Goal: Task Accomplishment & Management: Manage account settings

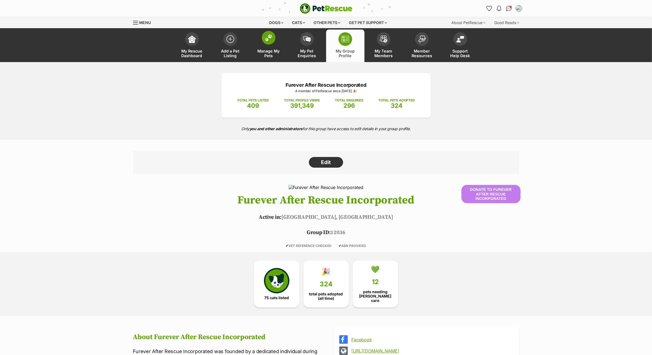
click at [269, 49] on span "Manage My Pets" at bounding box center [268, 53] width 25 height 9
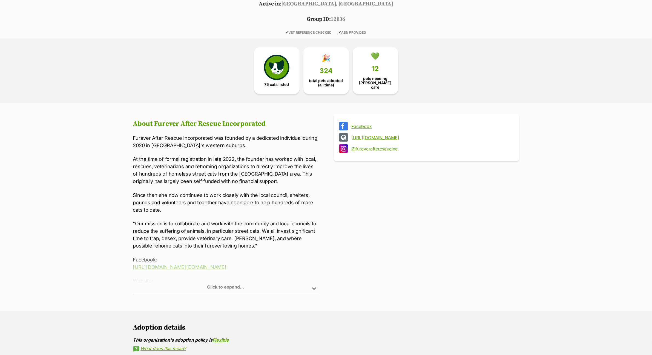
scroll to position [342, 0]
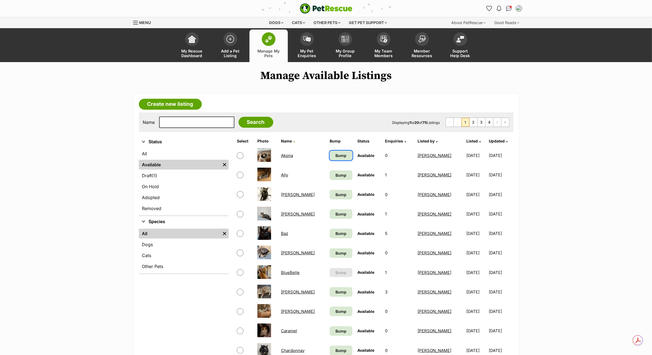
click at [335, 154] on span "Bump" at bounding box center [340, 156] width 11 height 6
drag, startPoint x: 331, startPoint y: 174, endPoint x: 332, endPoint y: 178, distance: 3.8
click at [335, 174] on span "Bump" at bounding box center [340, 175] width 11 height 6
click at [335, 192] on span "Bump" at bounding box center [340, 195] width 11 height 6
click at [334, 218] on link "Bump" at bounding box center [341, 214] width 23 height 10
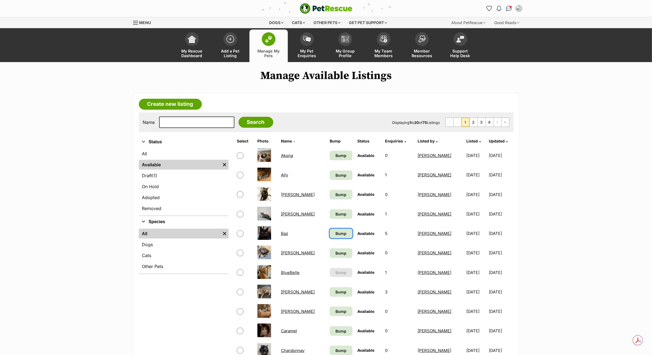
click at [335, 235] on span "Bump" at bounding box center [340, 234] width 11 height 6
click at [334, 249] on link "Bump" at bounding box center [341, 254] width 23 height 10
click at [335, 289] on span "Bump" at bounding box center [340, 292] width 11 height 6
click at [334, 307] on link "Bump" at bounding box center [341, 312] width 23 height 10
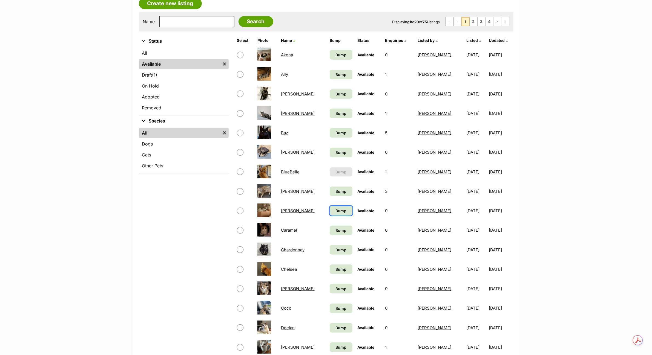
scroll to position [137, 0]
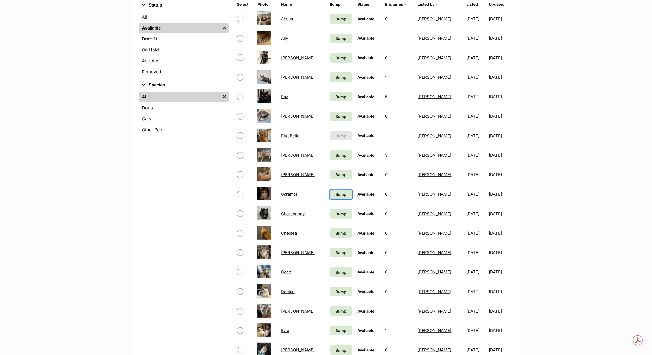
click at [330, 190] on link "Bump" at bounding box center [341, 195] width 23 height 10
click at [333, 218] on td "Bump" at bounding box center [340, 213] width 27 height 19
click at [335, 211] on span "Bump" at bounding box center [340, 214] width 11 height 6
click at [335, 233] on span "Bump" at bounding box center [340, 233] width 11 height 6
click at [335, 250] on span "Bump" at bounding box center [340, 253] width 11 height 6
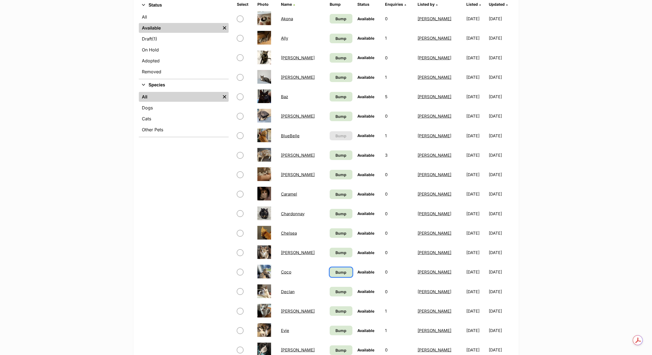
click at [335, 270] on span "Bump" at bounding box center [340, 273] width 11 height 6
click at [330, 287] on link "Bump" at bounding box center [341, 292] width 23 height 10
click at [331, 302] on td "Bump" at bounding box center [340, 311] width 27 height 19
click at [335, 310] on span "Bump" at bounding box center [340, 311] width 11 height 6
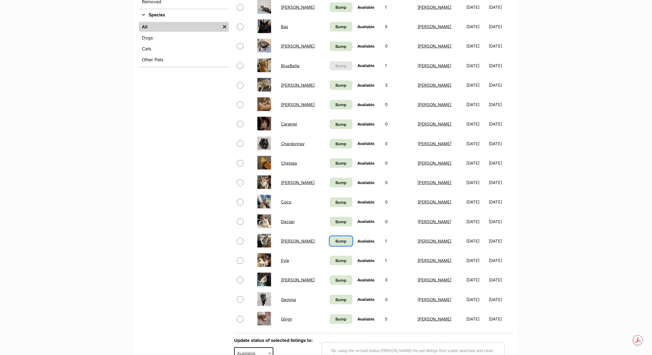
scroll to position [274, 0]
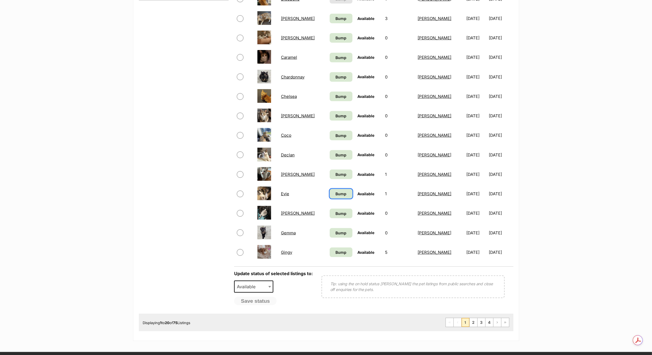
click at [332, 196] on link "Bump" at bounding box center [341, 194] width 23 height 10
click at [331, 216] on td "Bump" at bounding box center [340, 213] width 27 height 19
drag, startPoint x: 331, startPoint y: 211, endPoint x: 332, endPoint y: 217, distance: 5.8
click at [335, 211] on span "Bump" at bounding box center [340, 214] width 11 height 6
click at [332, 233] on link "Bump" at bounding box center [341, 233] width 23 height 10
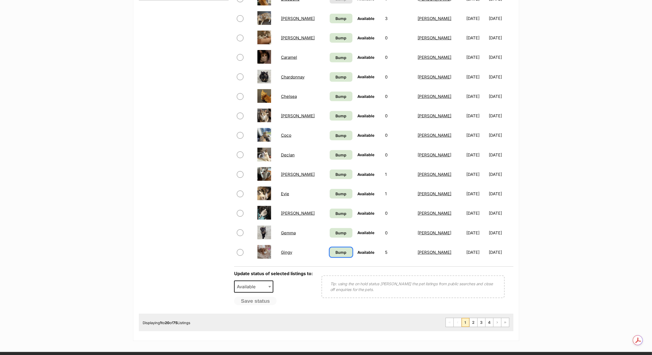
click at [335, 250] on span "Bump" at bounding box center [340, 253] width 11 height 6
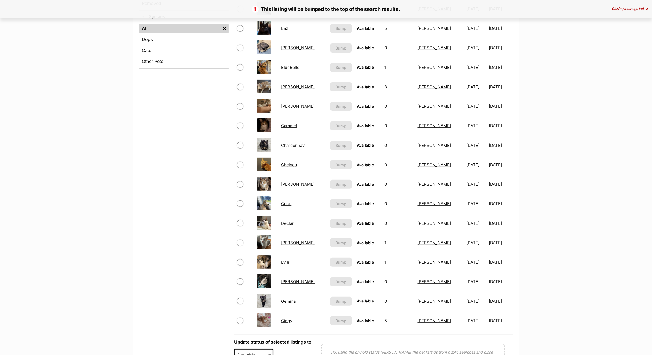
scroll to position [411, 0]
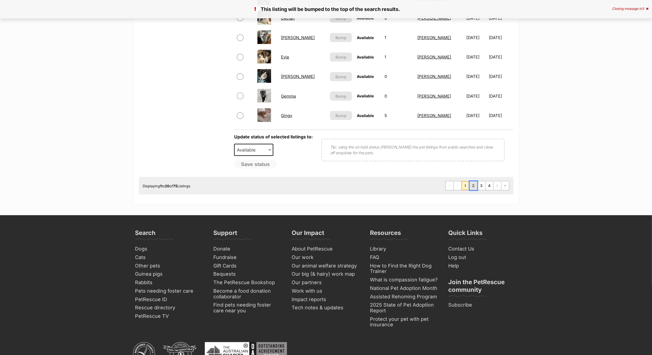
click at [474, 183] on link "2" at bounding box center [473, 185] width 8 height 9
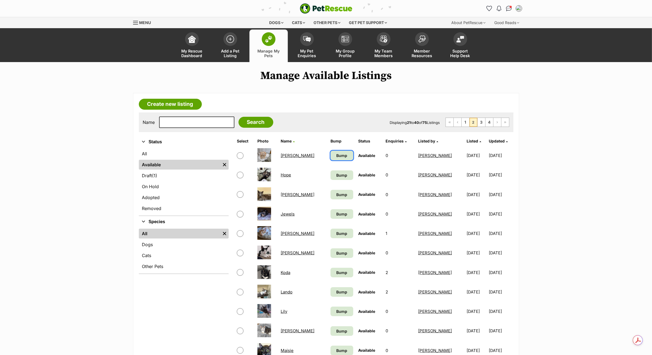
click at [330, 151] on link "Bump" at bounding box center [341, 156] width 22 height 10
click at [330, 171] on link "Bump" at bounding box center [341, 176] width 22 height 10
click at [331, 198] on link "Bump" at bounding box center [341, 195] width 22 height 10
click at [336, 211] on span "Bump" at bounding box center [341, 214] width 11 height 6
click at [336, 232] on span "Bump" at bounding box center [341, 234] width 11 height 6
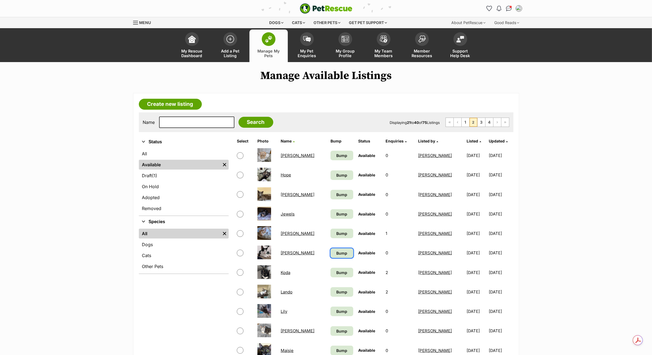
click at [336, 250] on span "Bump" at bounding box center [341, 253] width 11 height 6
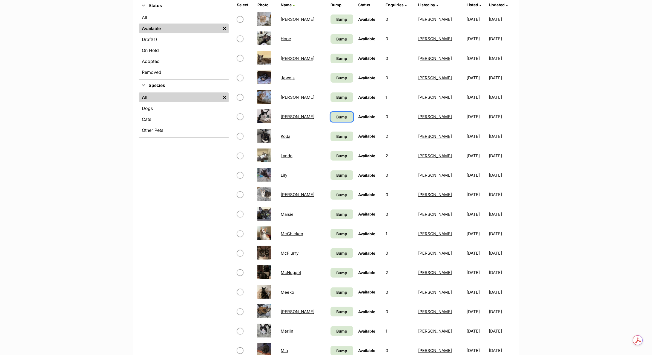
scroll to position [137, 0]
click at [336, 136] on span "Bump" at bounding box center [341, 136] width 11 height 6
click at [336, 157] on span "Bump" at bounding box center [341, 155] width 11 height 6
click at [331, 177] on link "Bump" at bounding box center [341, 175] width 22 height 10
click at [336, 192] on span "Bump" at bounding box center [341, 195] width 11 height 6
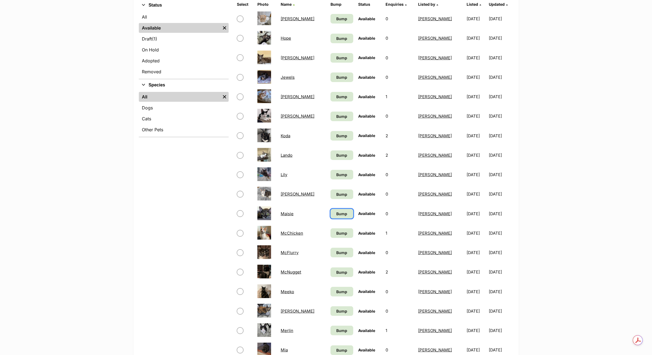
click at [332, 209] on link "Bump" at bounding box center [341, 214] width 22 height 10
click at [333, 235] on link "Bump" at bounding box center [341, 234] width 22 height 10
click at [336, 250] on span "Bump" at bounding box center [341, 253] width 11 height 6
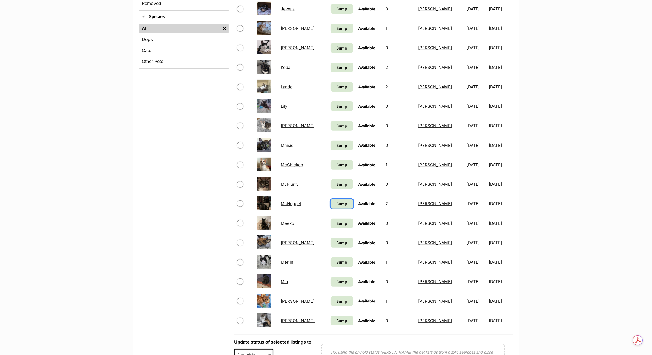
click at [336, 201] on span "Bump" at bounding box center [341, 204] width 11 height 6
click at [336, 224] on span "Bump" at bounding box center [341, 224] width 11 height 6
click at [336, 240] on span "Bump" at bounding box center [341, 243] width 11 height 6
click at [330, 263] on link "Bump" at bounding box center [341, 263] width 22 height 10
click at [336, 282] on span "Bump" at bounding box center [341, 282] width 11 height 6
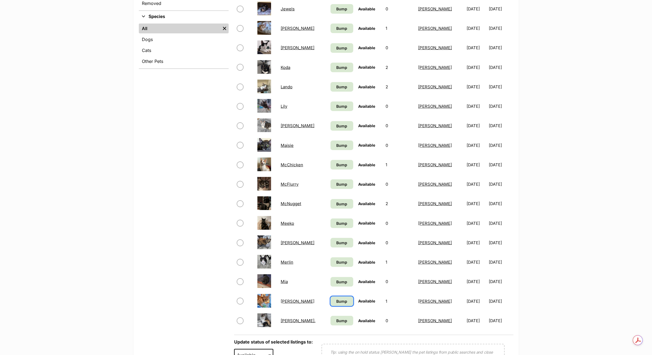
click at [336, 299] on span "Bump" at bounding box center [341, 302] width 11 height 6
click at [328, 323] on td "Bump" at bounding box center [341, 320] width 27 height 19
click at [336, 318] on span "Bump" at bounding box center [341, 321] width 11 height 6
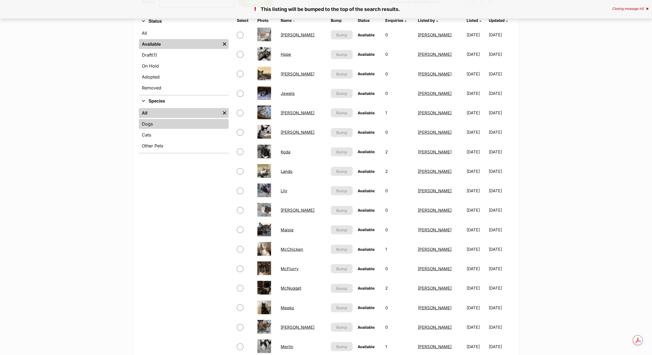
scroll to position [274, 0]
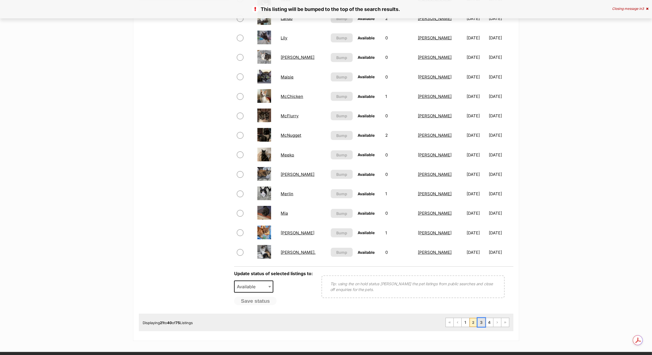
click at [482, 320] on link "3" at bounding box center [481, 322] width 8 height 9
